Goal: Navigation & Orientation: Find specific page/section

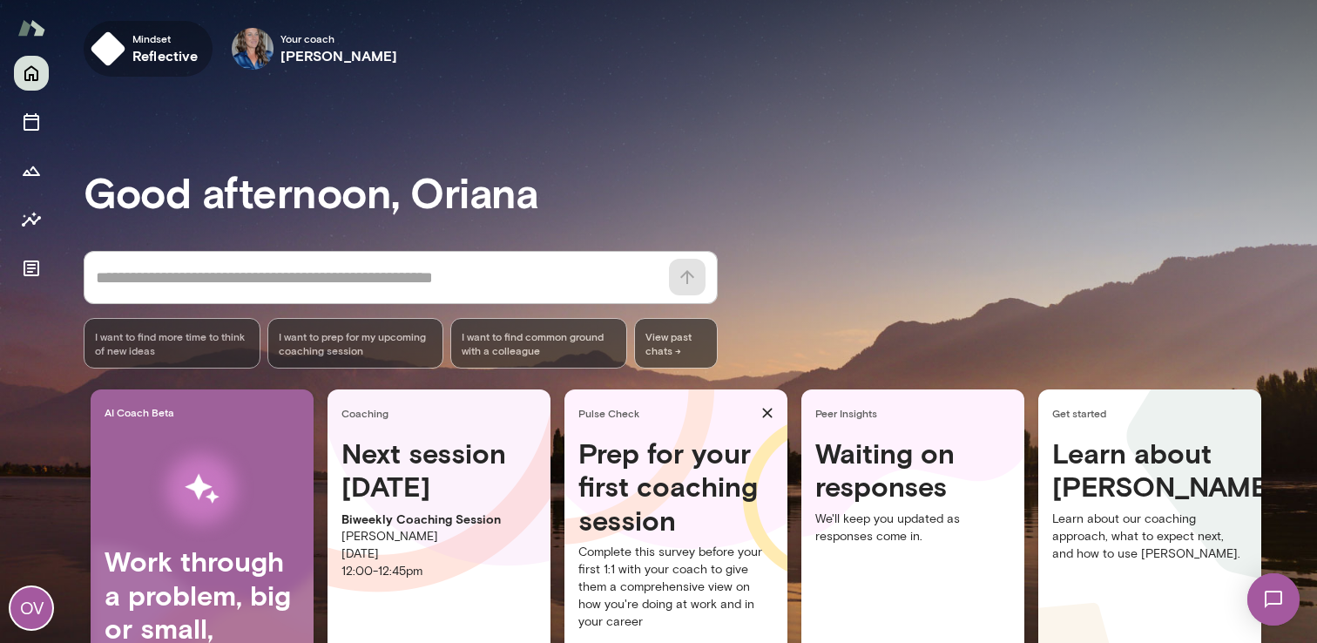
click at [133, 44] on span "Mindset" at bounding box center [165, 38] width 66 height 14
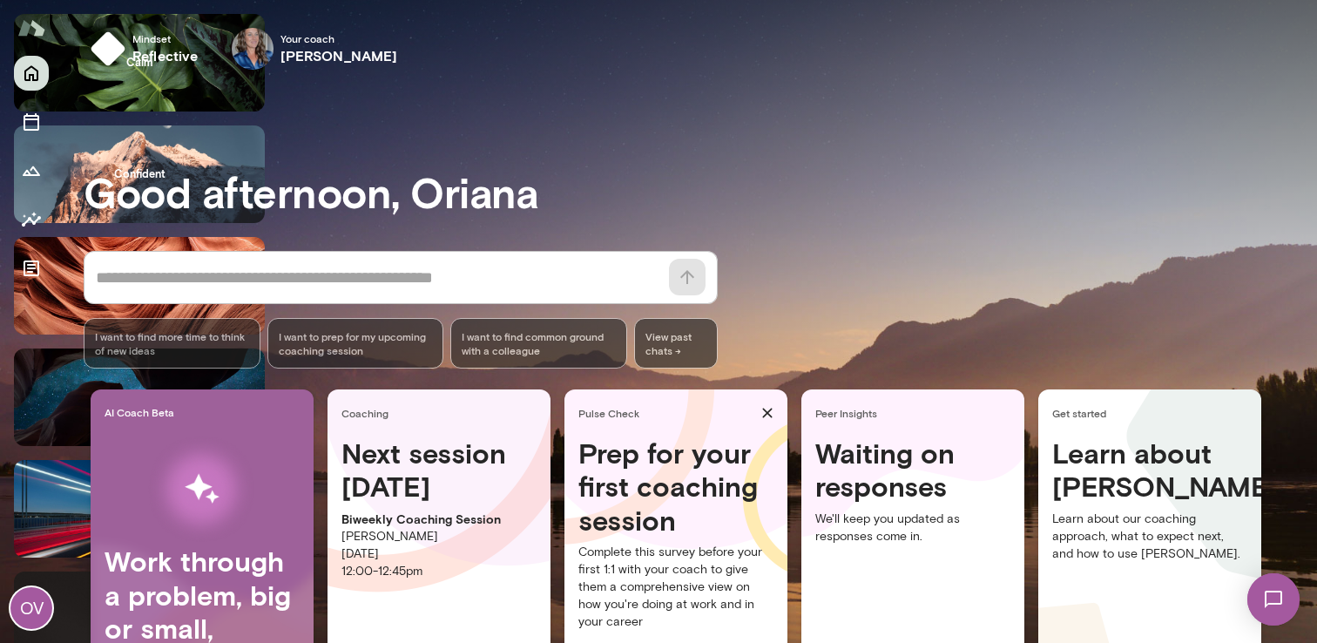
click at [131, 0] on div at bounding box center [658, 0] width 1317 height 0
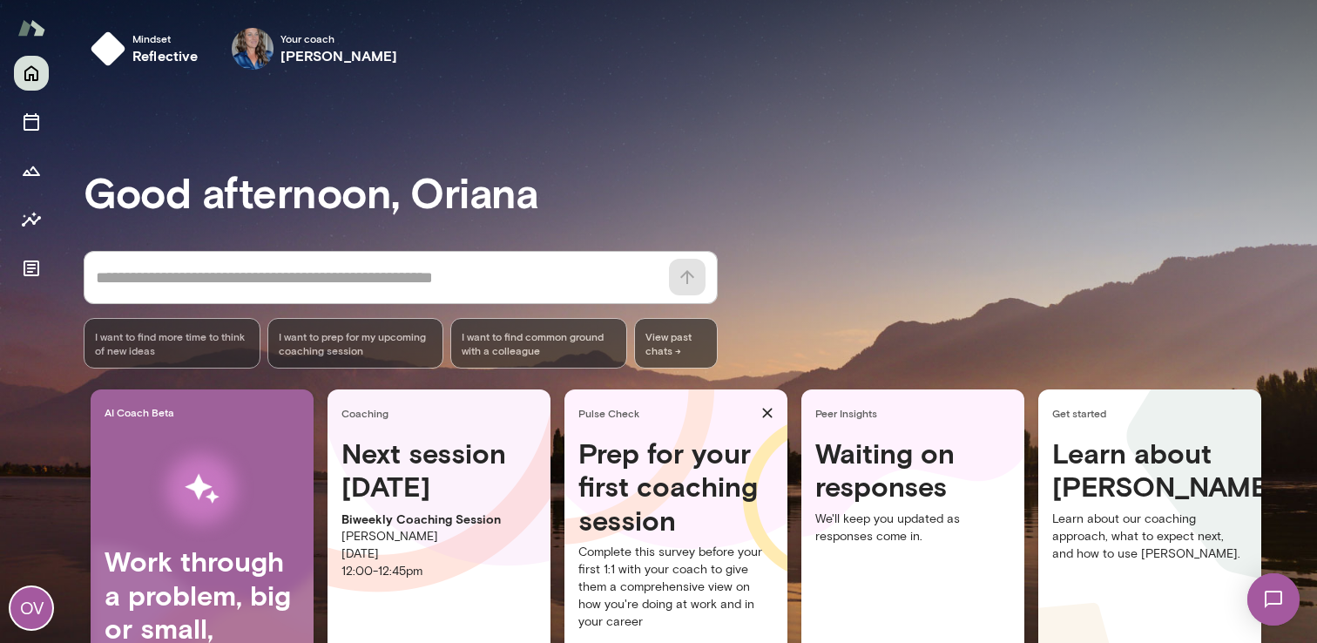
click at [52, 160] on div "OV" at bounding box center [31, 349] width 63 height 587
click at [31, 167] on icon "Growth Plan" at bounding box center [31, 170] width 21 height 21
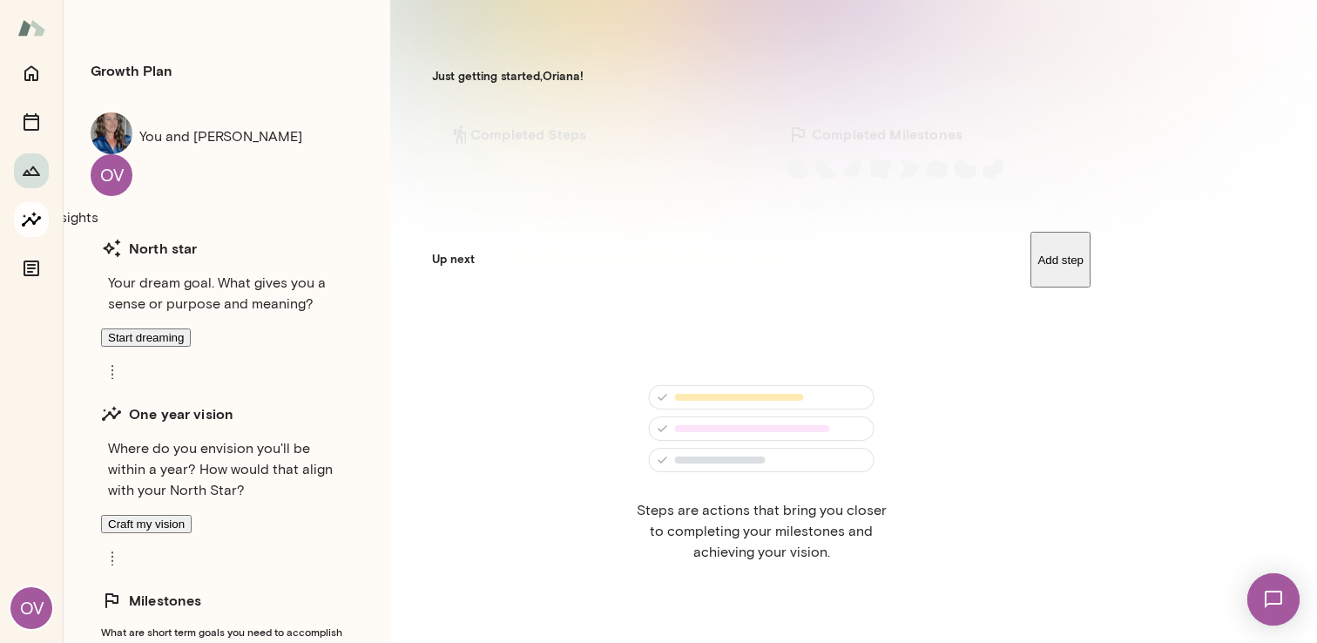
click at [38, 211] on icon "Insights" at bounding box center [31, 219] width 21 height 21
